Goal: Task Accomplishment & Management: Manage account settings

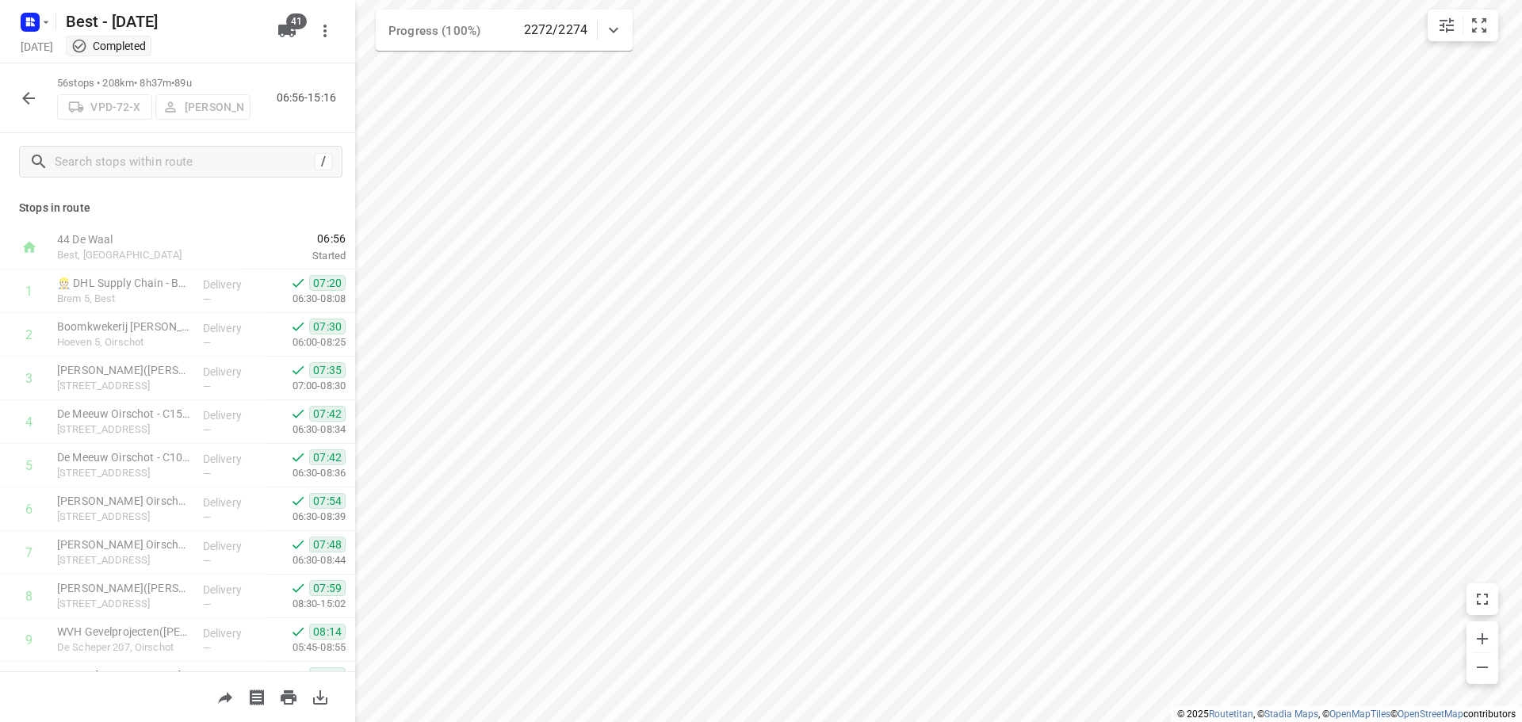
click at [37, 97] on icon "button" at bounding box center [28, 98] width 19 height 19
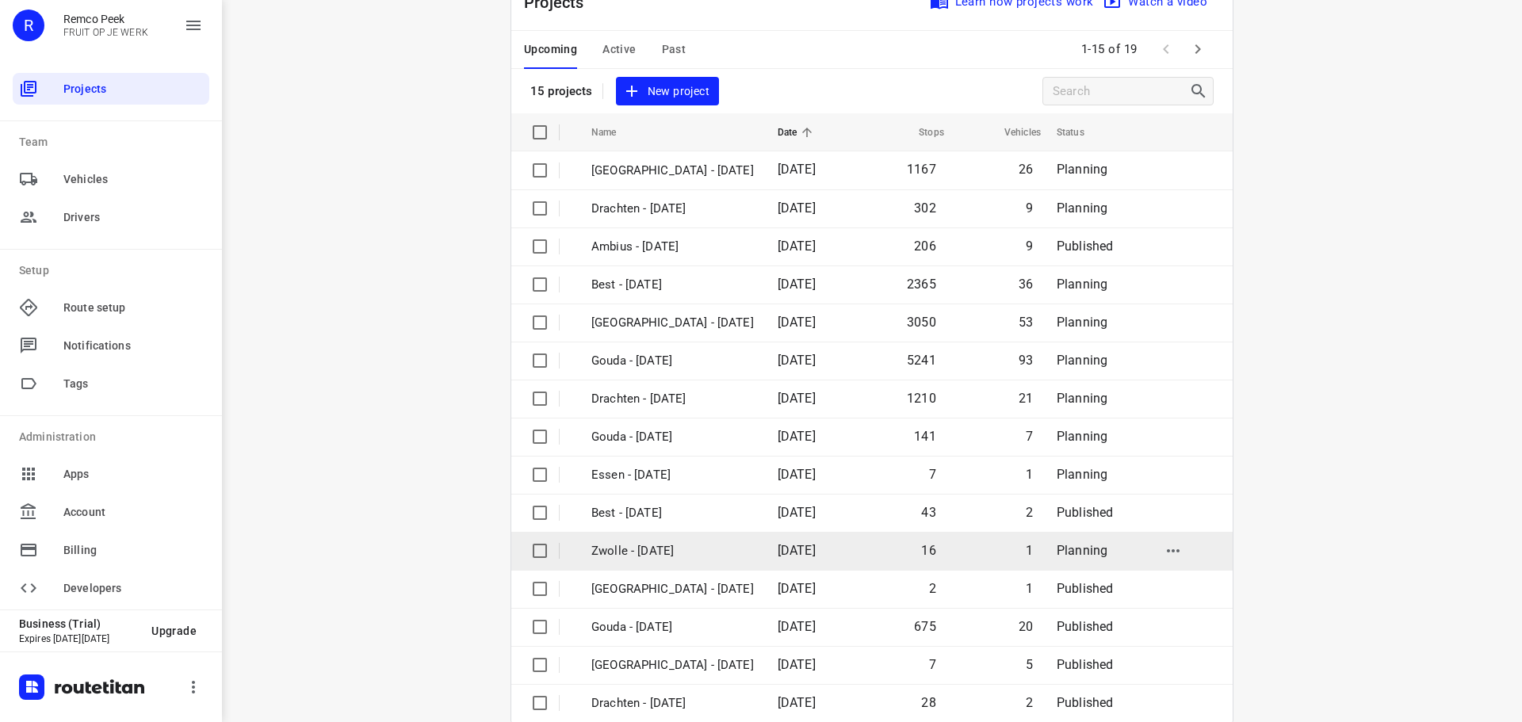
scroll to position [79, 0]
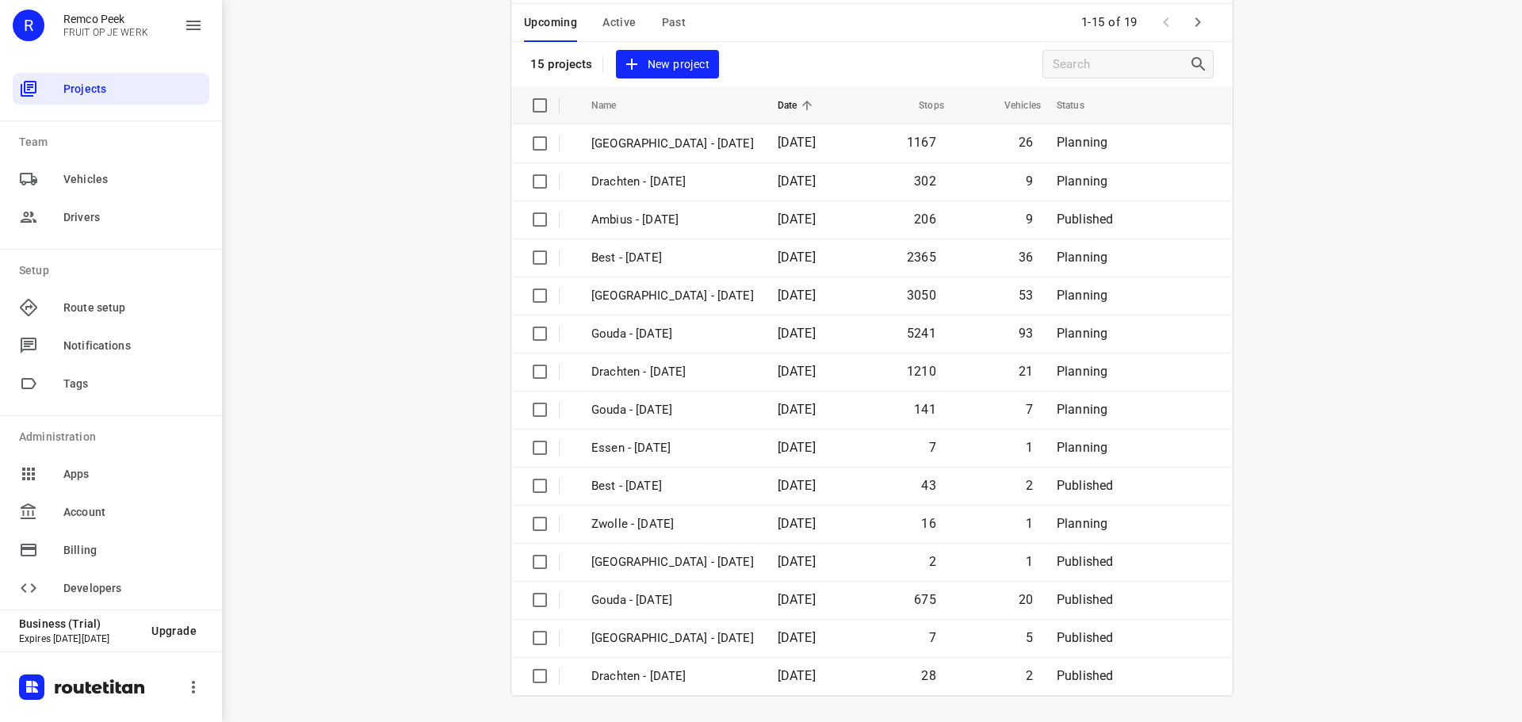
click at [602, 20] on span "Active" at bounding box center [618, 23] width 33 height 20
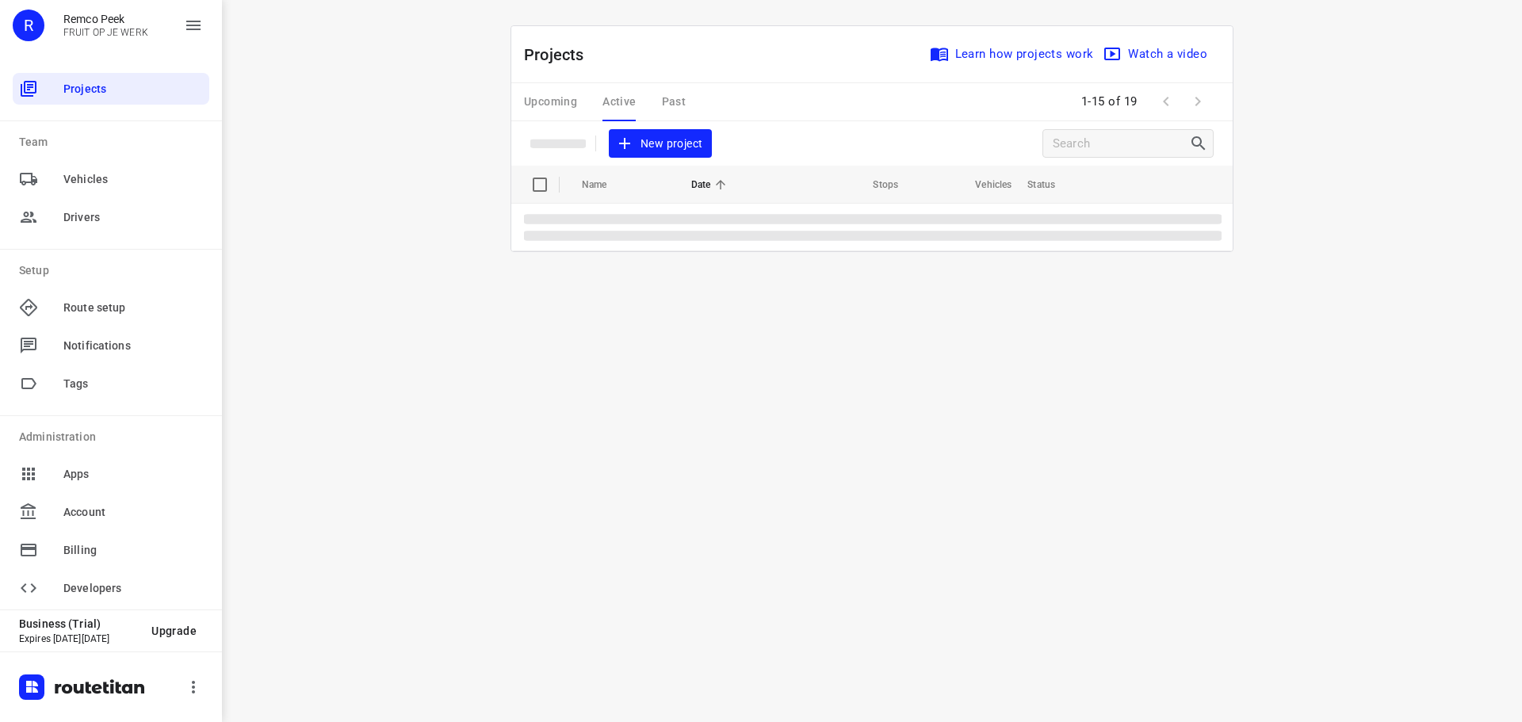
scroll to position [0, 0]
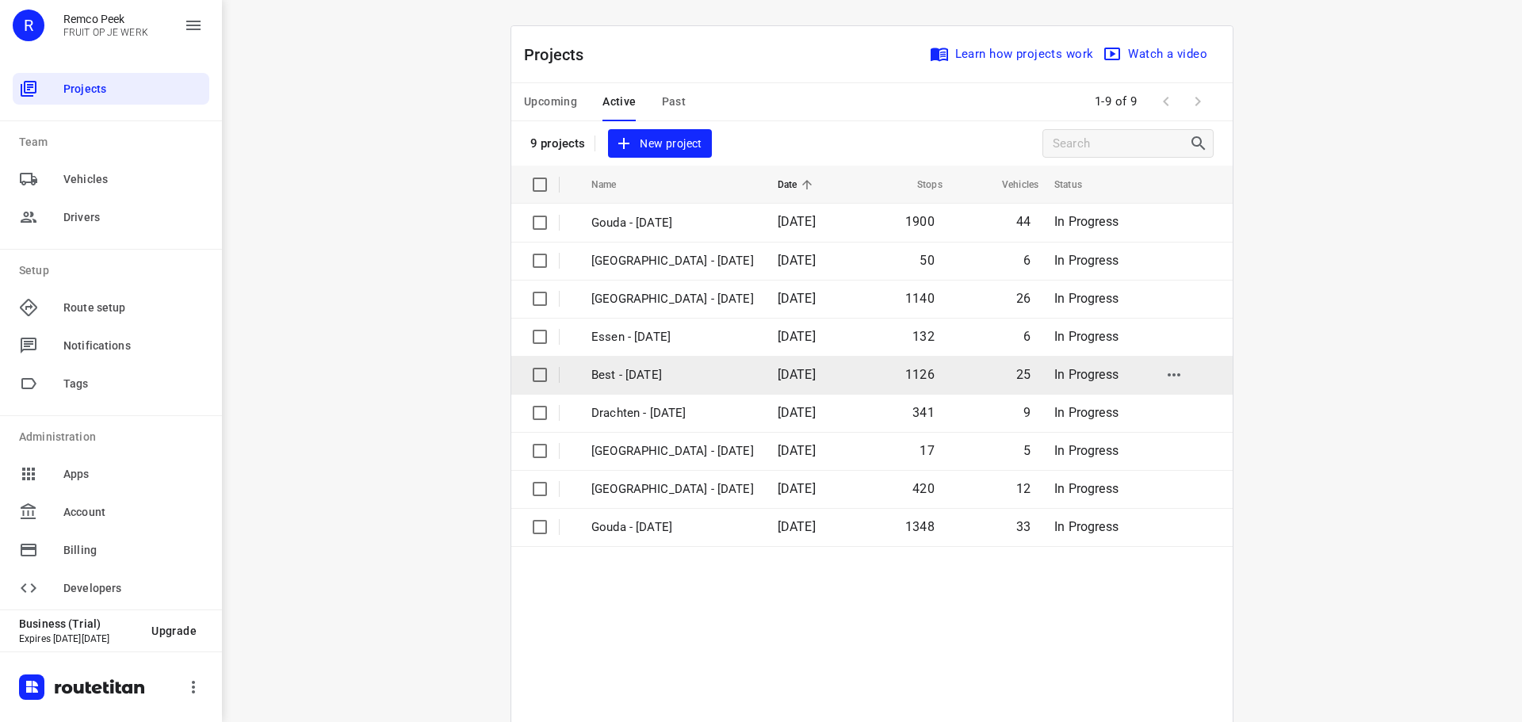
click at [645, 365] on td "Best - [DATE]" at bounding box center [669, 375] width 189 height 38
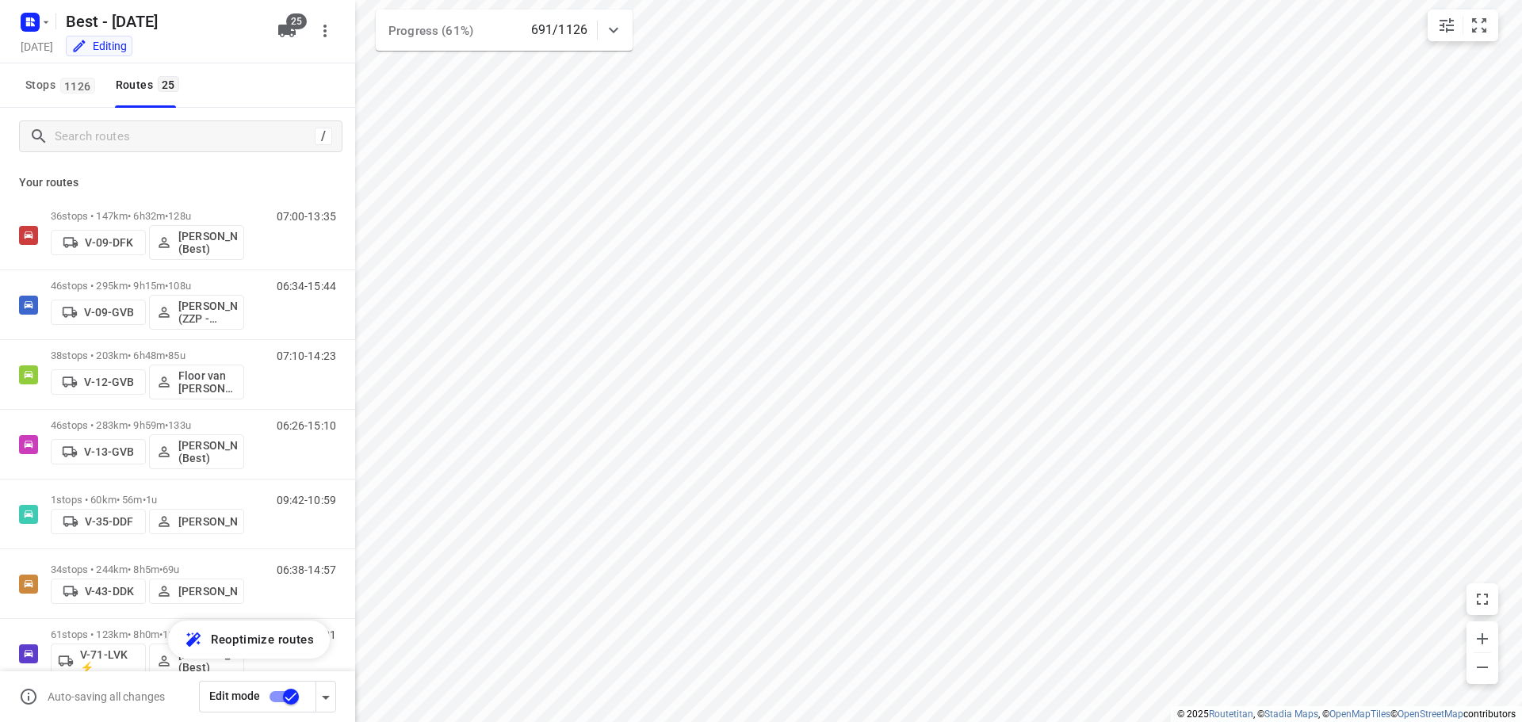
checkbox input "true"
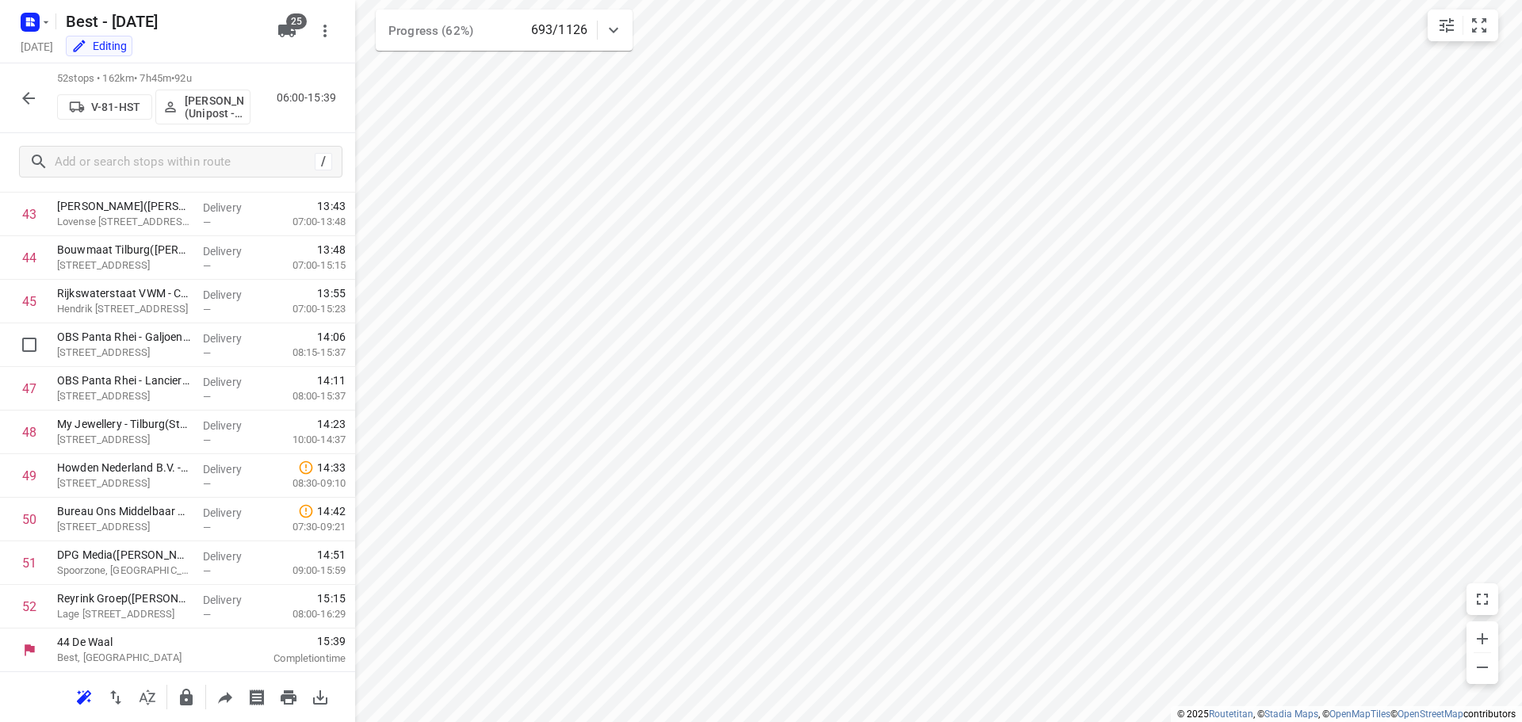
scroll to position [1909, 0]
click at [22, 97] on icon "button" at bounding box center [28, 98] width 19 height 19
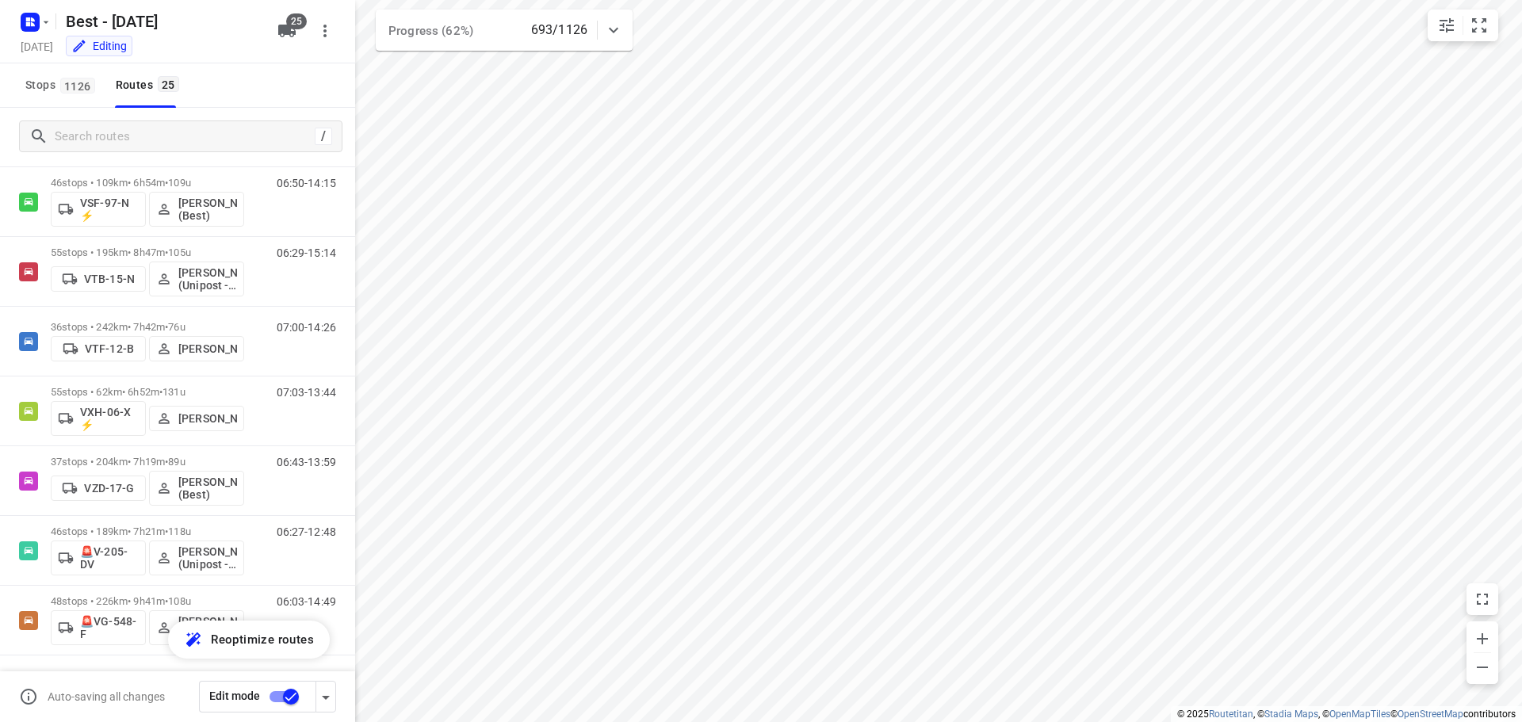
scroll to position [0, 0]
